Goal: Task Accomplishment & Management: Manage account settings

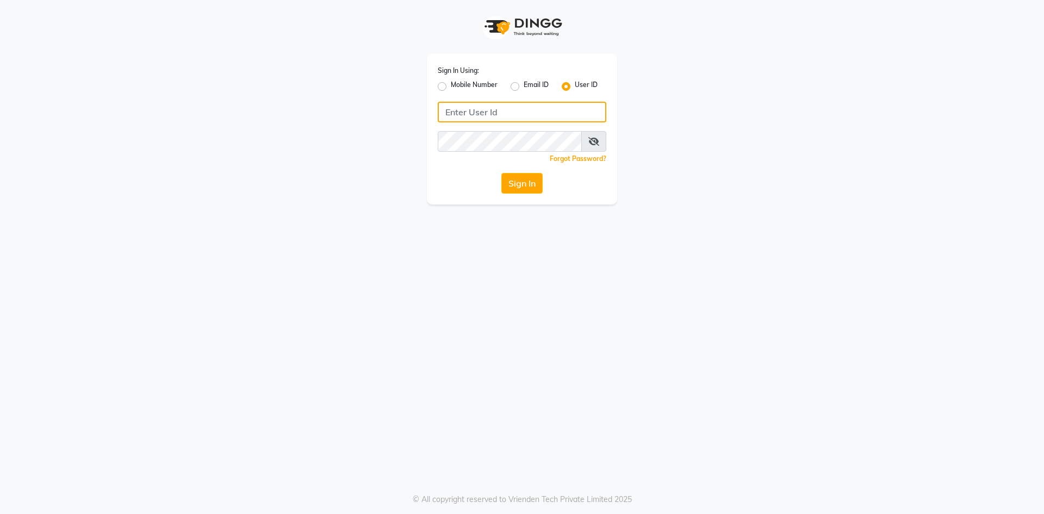
click at [484, 113] on input "Username" at bounding box center [522, 112] width 169 height 21
type input "e3855-01"
click at [598, 140] on icon at bounding box center [593, 141] width 11 height 9
click at [384, 152] on div "Sign In Using: Mobile Number Email ID User ID e3855-01 Remember me Forgot Passw…" at bounding box center [522, 102] width 620 height 204
click at [501, 173] on button "Sign In" at bounding box center [521, 183] width 41 height 21
